Goal: Transaction & Acquisition: Download file/media

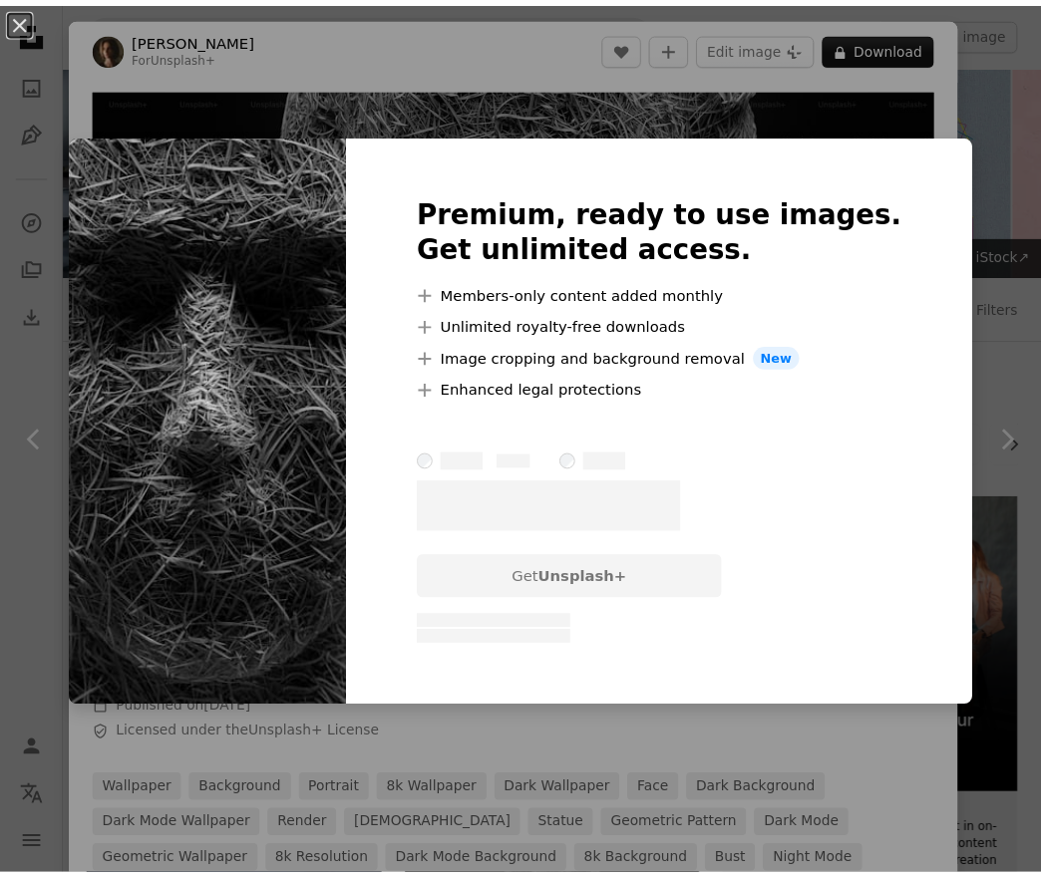
scroll to position [270, 0]
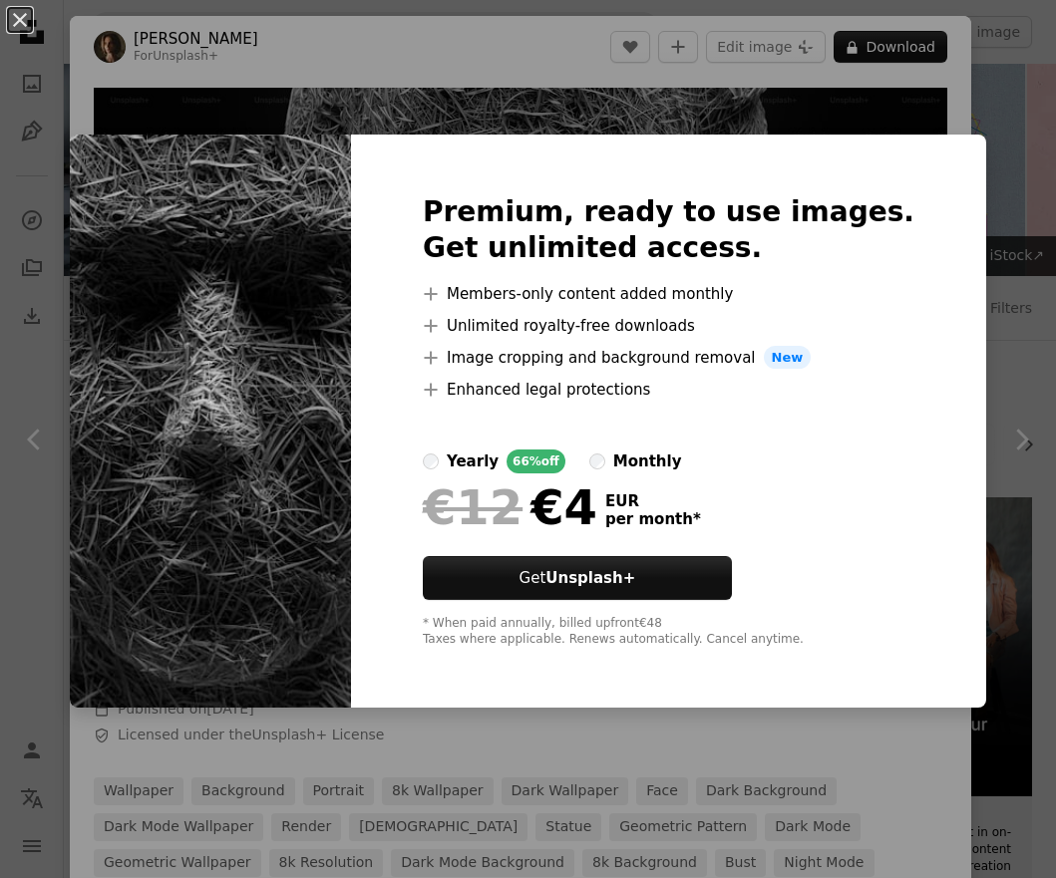
click at [437, 136] on div "Premium, ready to use images. Get unlimited access. A plus sign Members-only co…" at bounding box center [668, 422] width 635 height 574
click at [8, 8] on button "An X shape" at bounding box center [20, 20] width 24 height 24
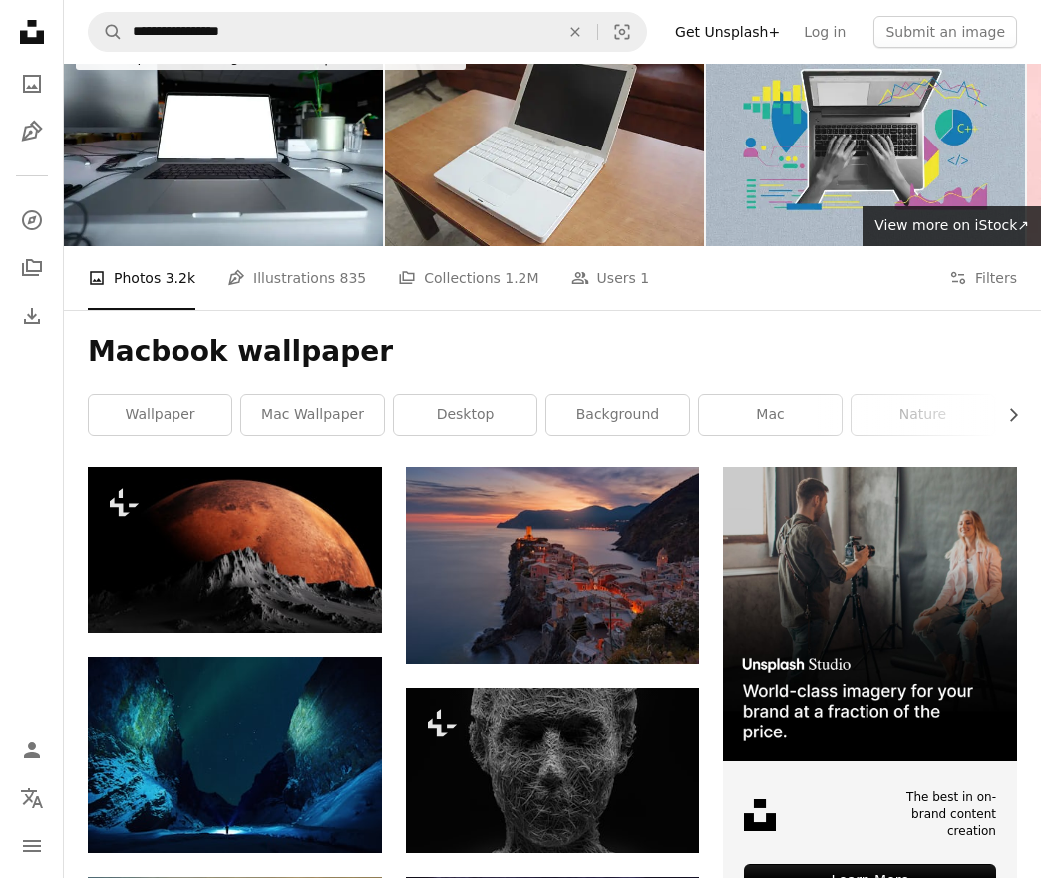
scroll to position [56, 0]
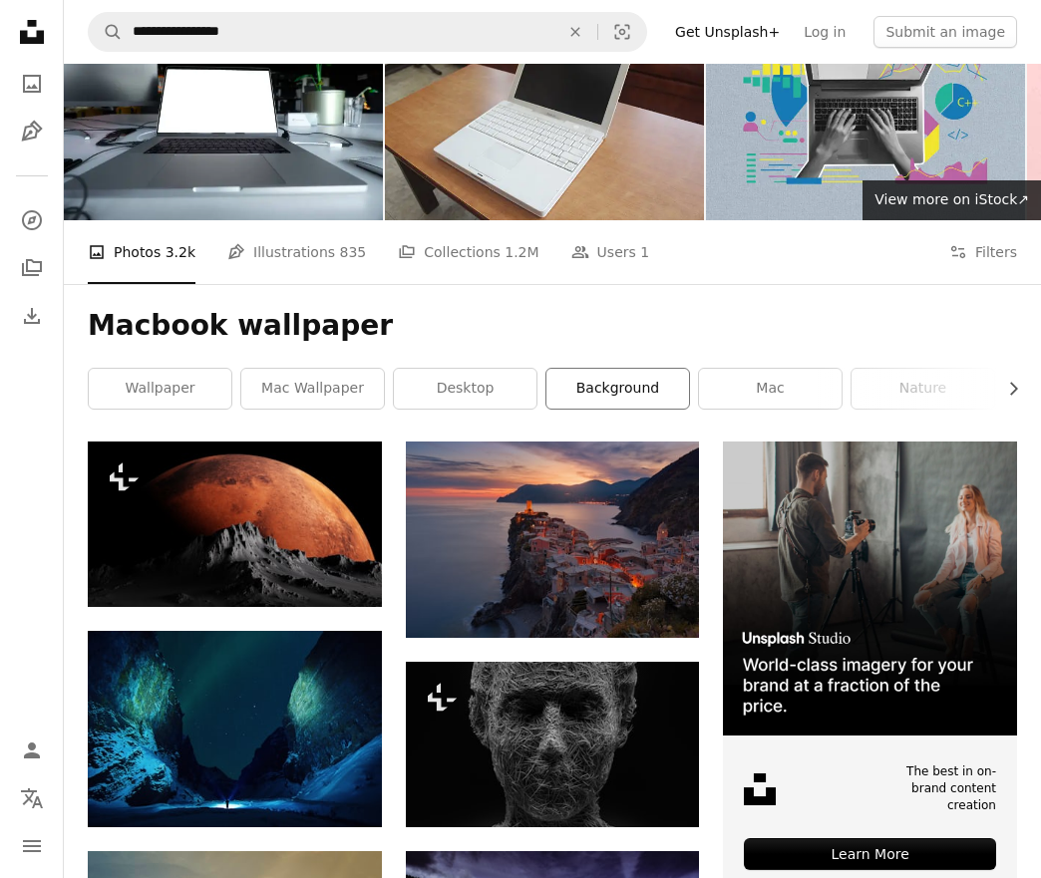
drag, startPoint x: 712, startPoint y: 191, endPoint x: 684, endPoint y: 191, distance: 27.9
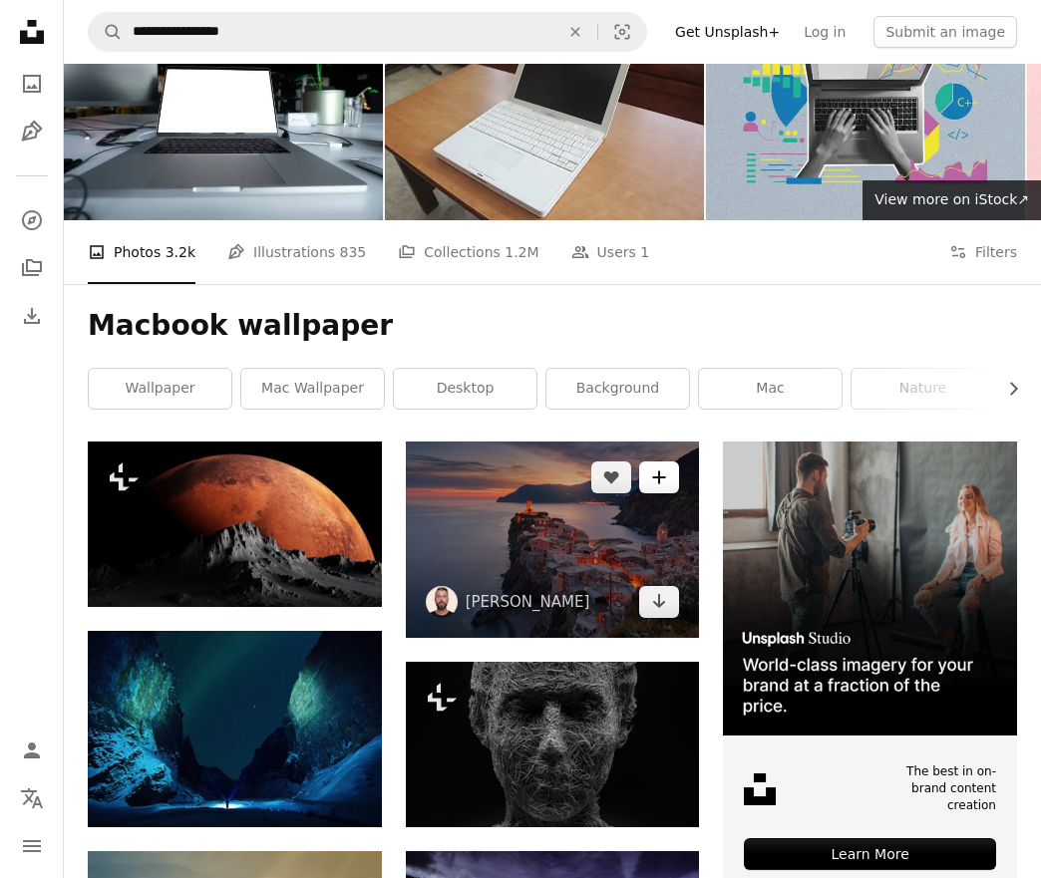
drag, startPoint x: 626, startPoint y: 235, endPoint x: 645, endPoint y: 271, distance: 40.6
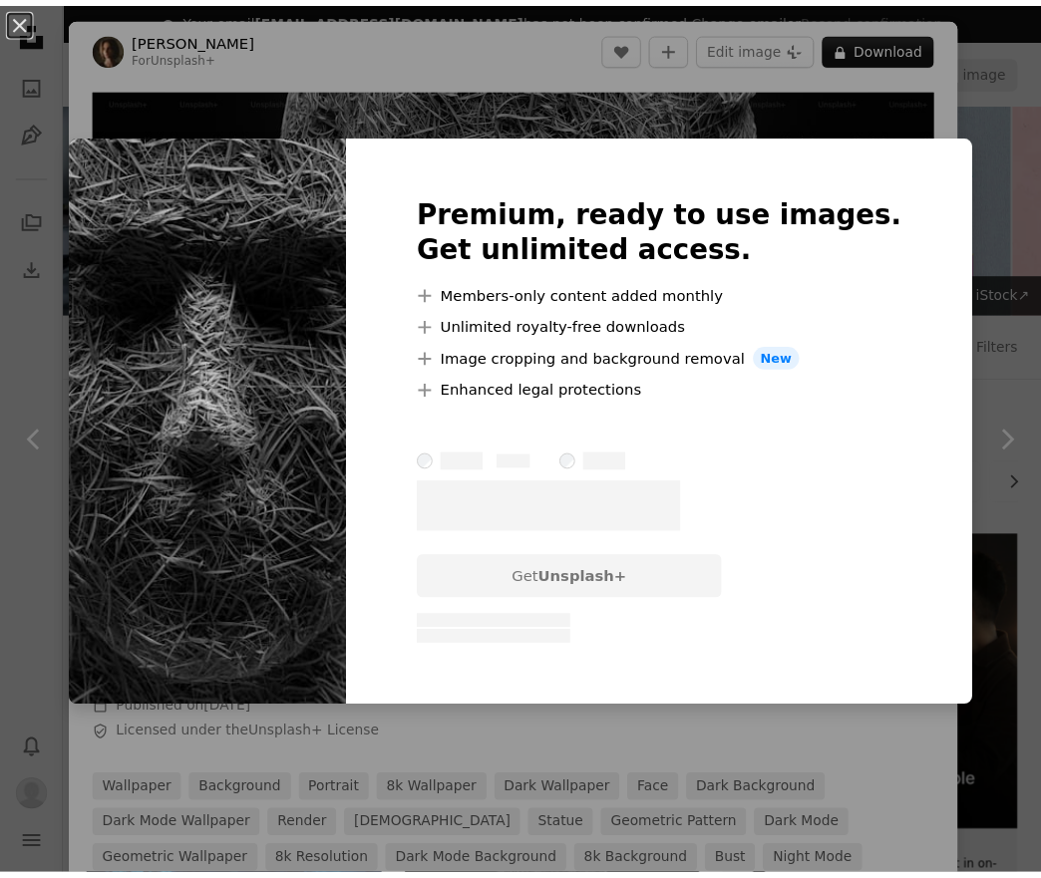
scroll to position [270, 0]
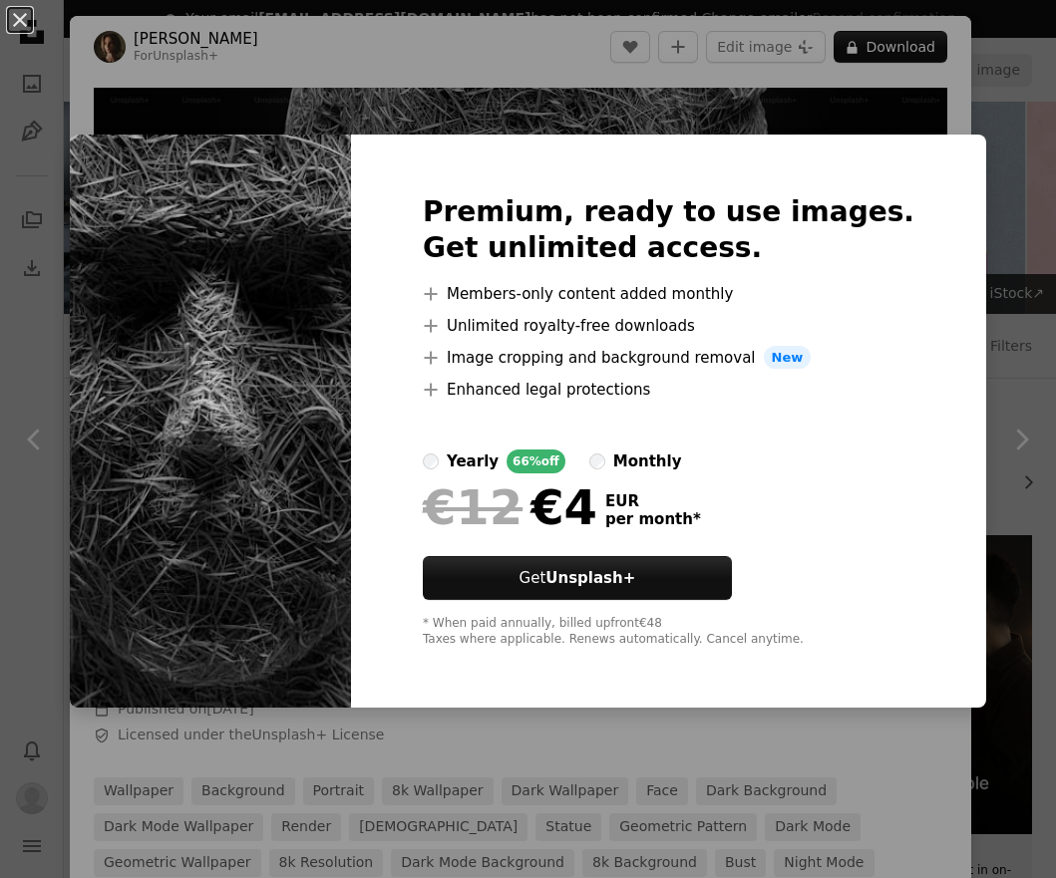
click at [491, 68] on div "An X shape Premium, ready to use images. Get unlimited access. A plus sign Memb…" at bounding box center [528, 439] width 1056 height 878
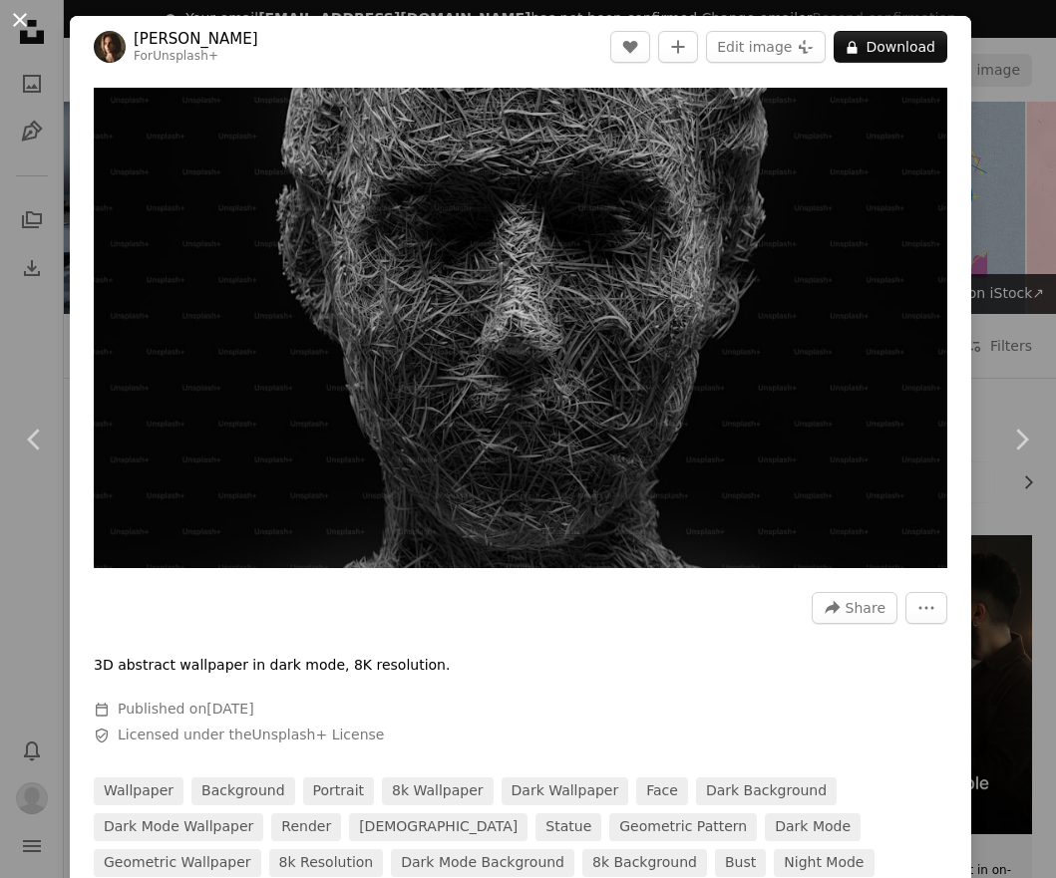
click at [18, 25] on button "An X shape" at bounding box center [20, 20] width 24 height 24
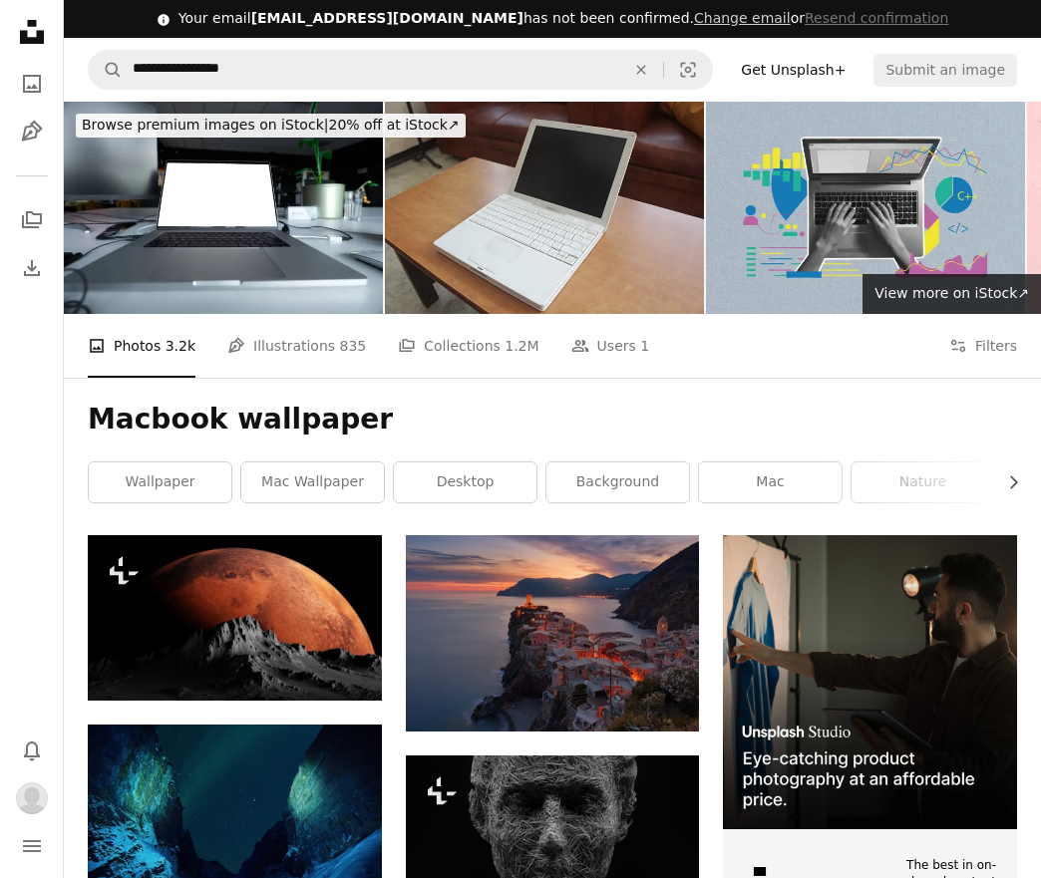
click at [29, 22] on icon at bounding box center [32, 32] width 24 height 24
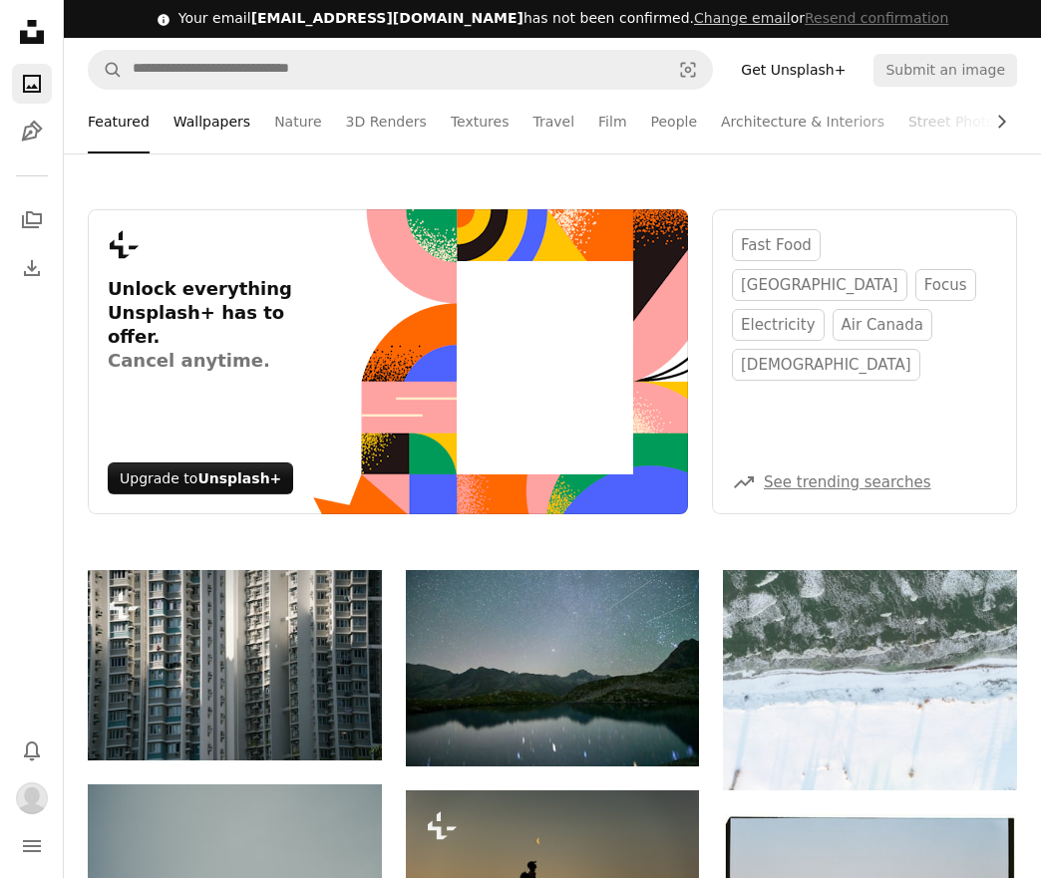
click at [186, 120] on link "Wallpapers" at bounding box center [211, 122] width 77 height 64
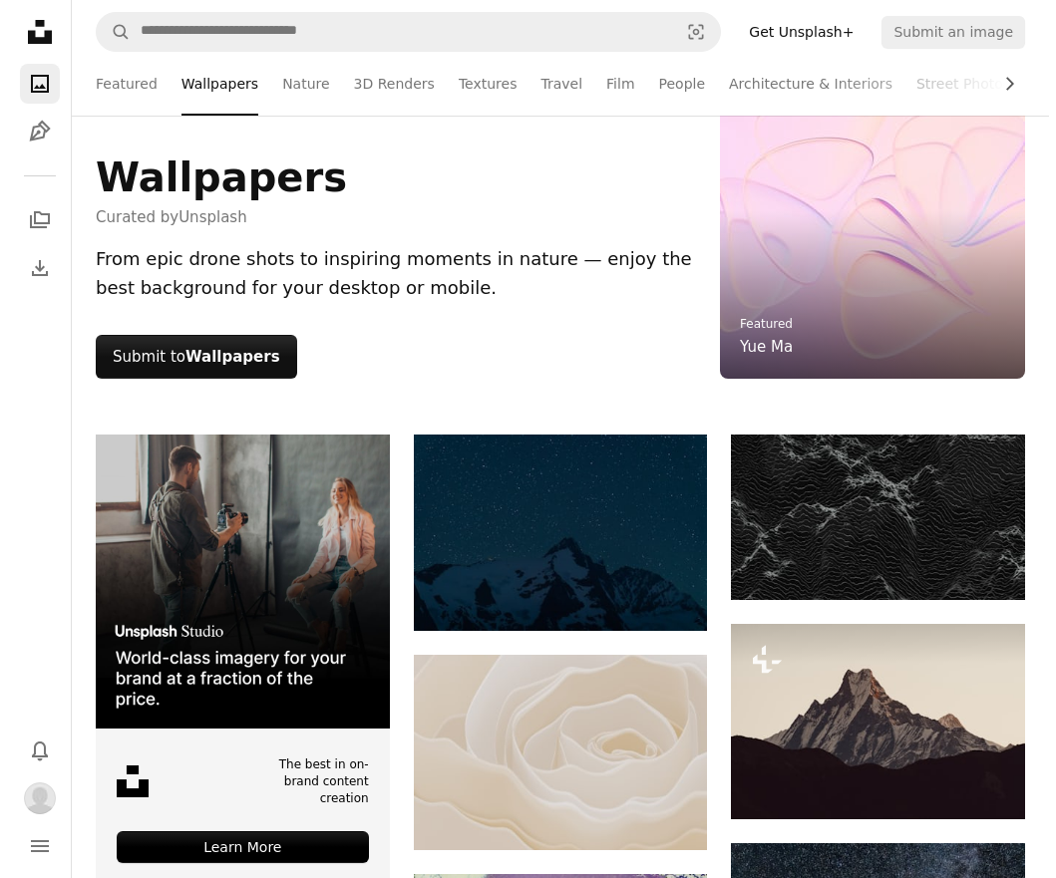
scroll to position [294, 0]
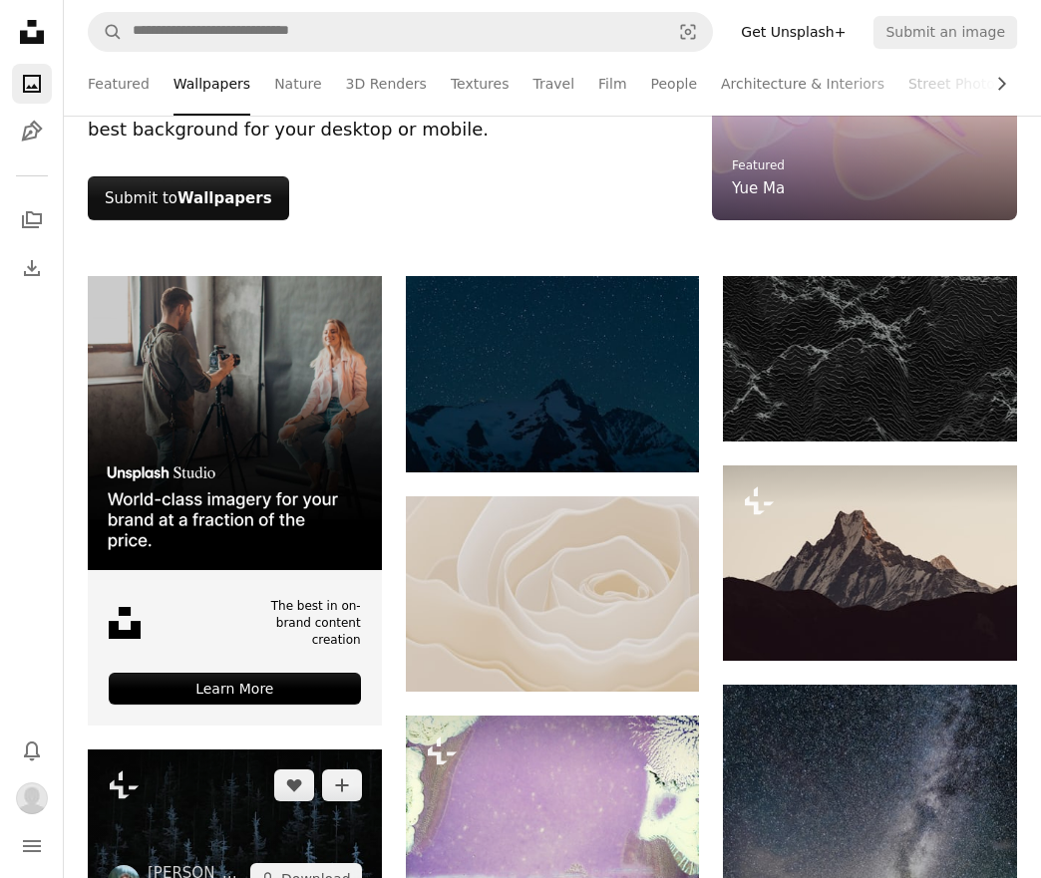
click at [272, 750] on img at bounding box center [235, 832] width 294 height 165
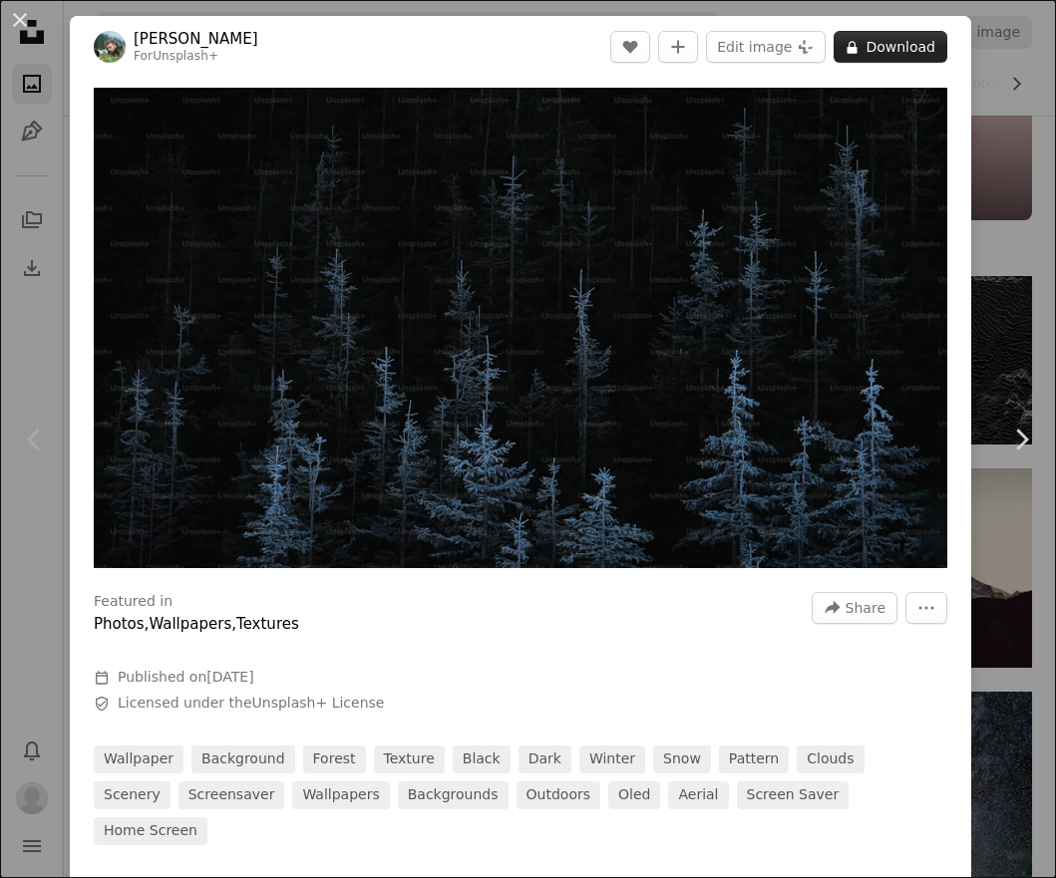
click at [871, 48] on button "A lock Download" at bounding box center [890, 47] width 114 height 32
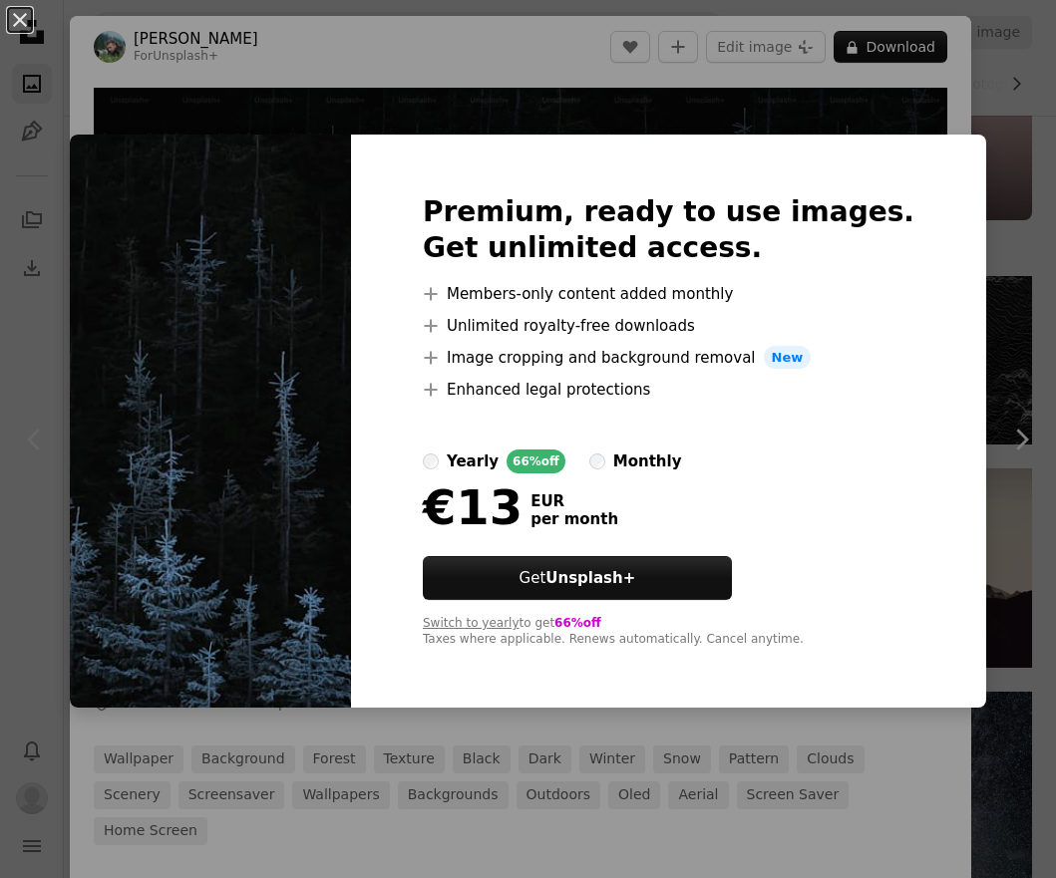
click at [518, 77] on div "An X shape Premium, ready to use images. Get unlimited access. A plus sign Memb…" at bounding box center [528, 439] width 1056 height 878
